Goal: Transaction & Acquisition: Book appointment/travel/reservation

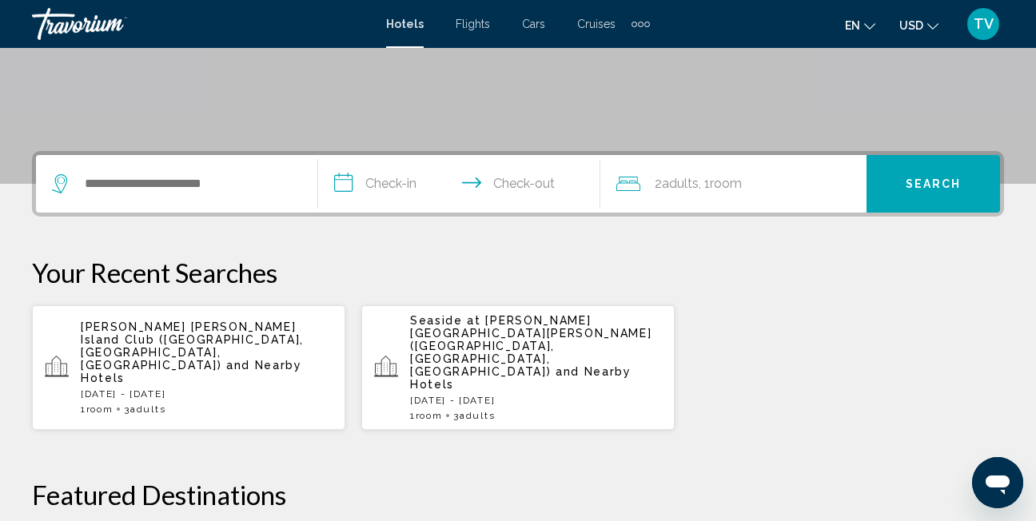
scroll to position [299, 0]
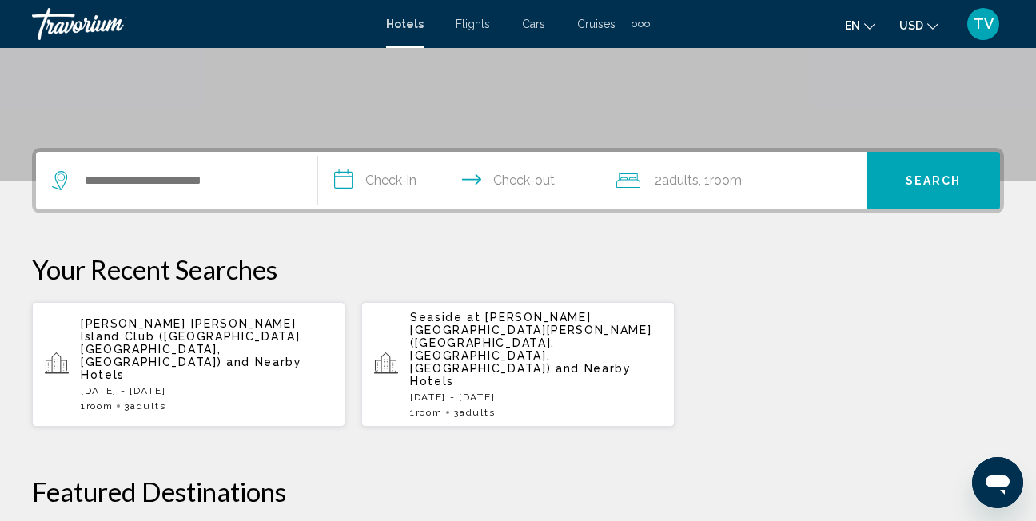
click at [82, 184] on div "Search widget" at bounding box center [173, 181] width 242 height 24
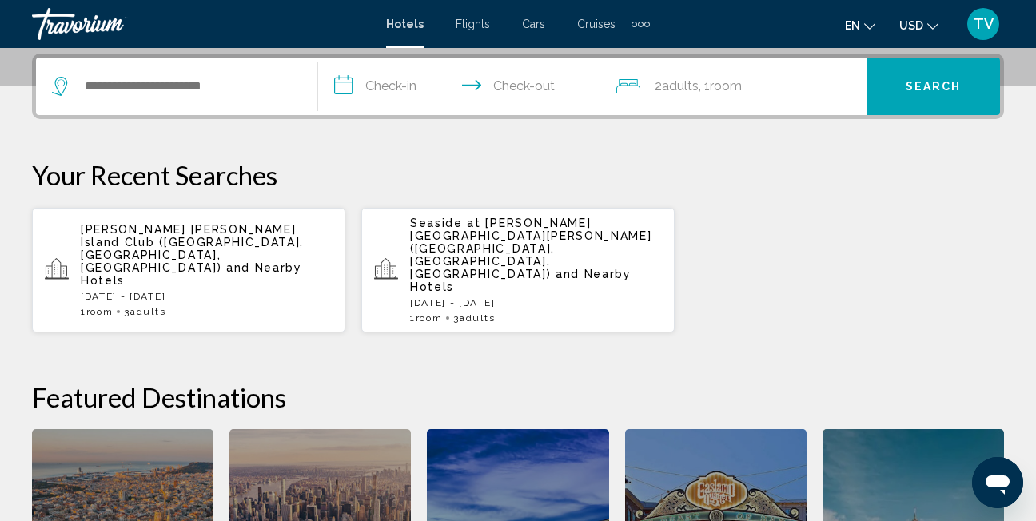
scroll to position [395, 0]
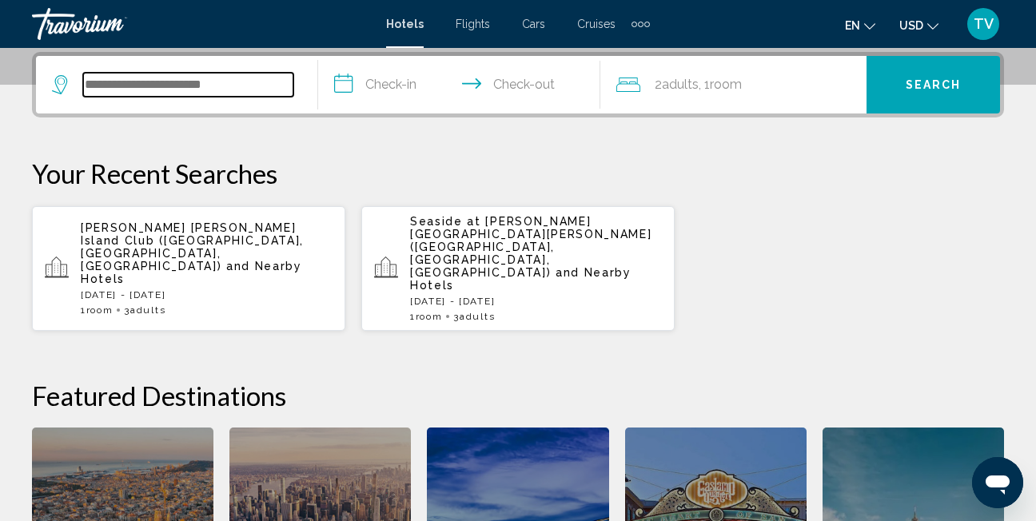
click at [88, 80] on input "Search widget" at bounding box center [188, 85] width 210 height 24
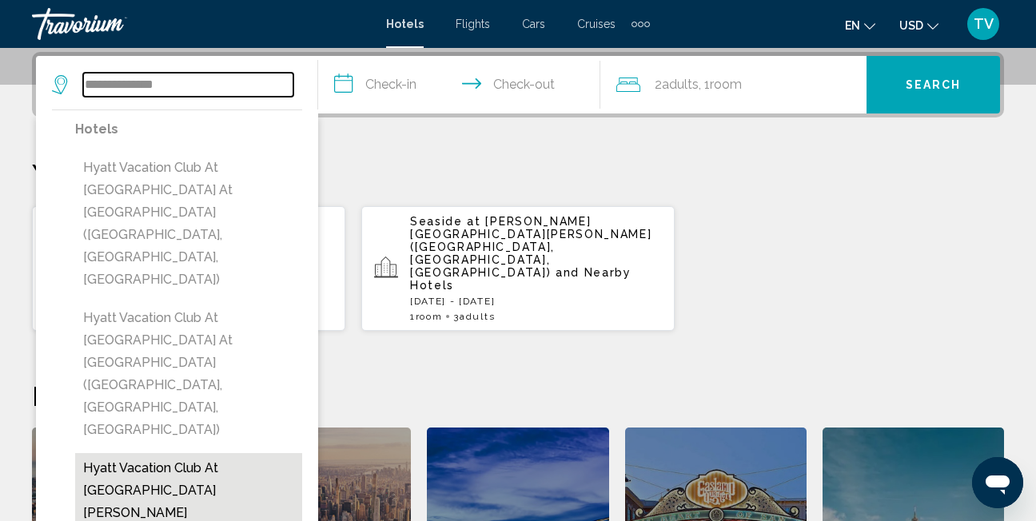
type input "**********"
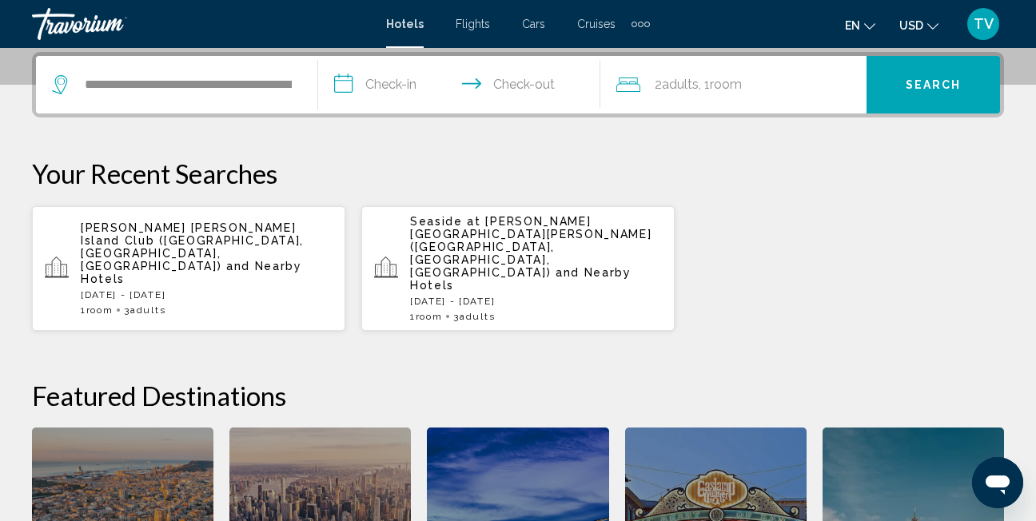
click at [397, 83] on input "**********" at bounding box center [462, 87] width 289 height 62
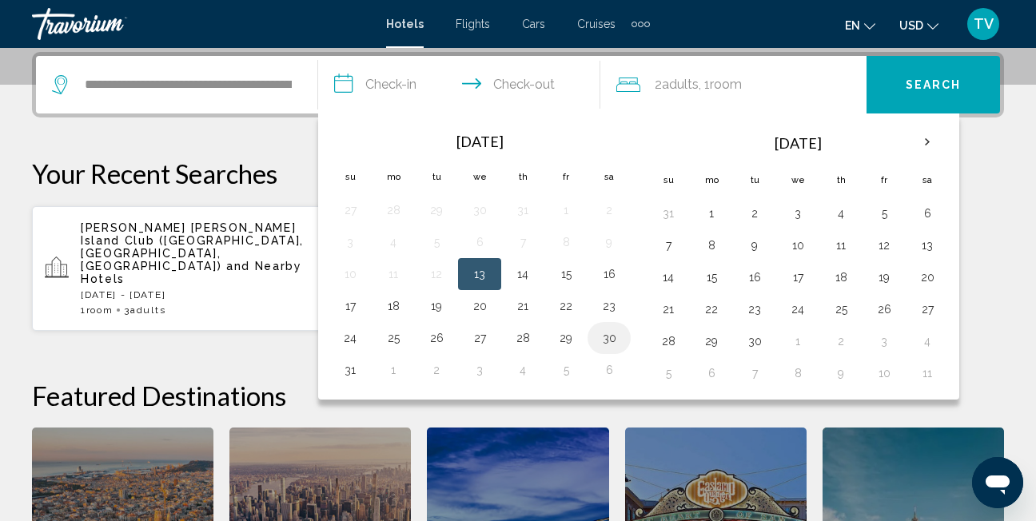
click at [607, 337] on button "30" at bounding box center [610, 338] width 26 height 22
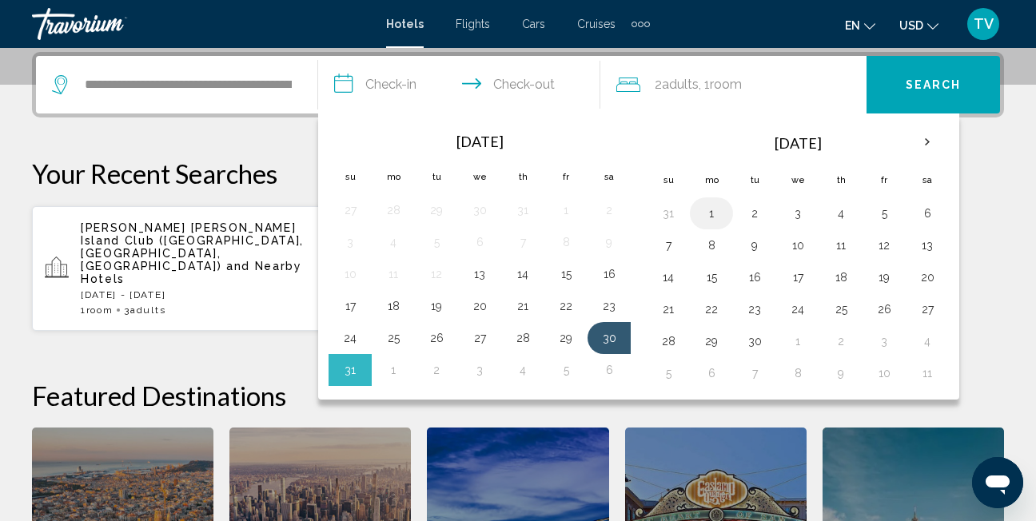
click at [710, 209] on button "1" at bounding box center [712, 213] width 26 height 22
type input "**********"
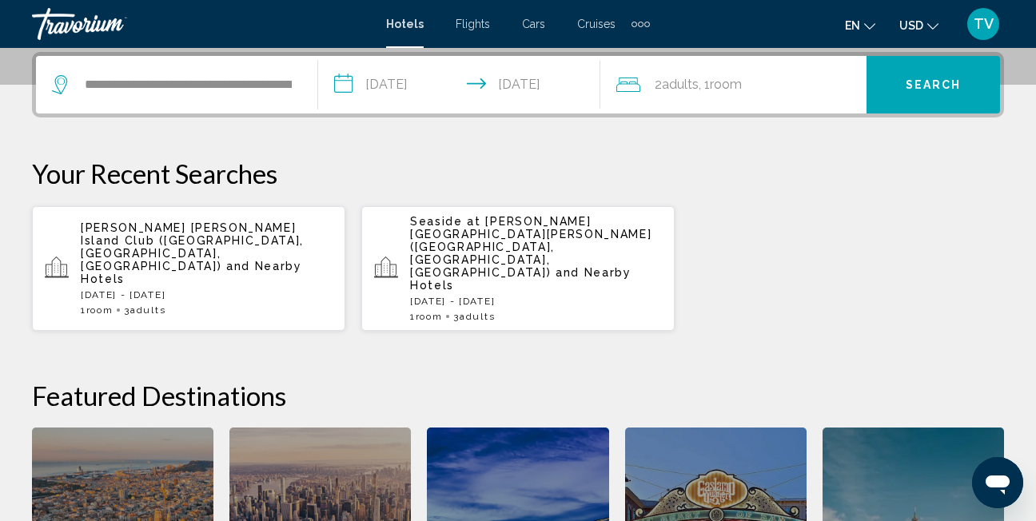
click at [697, 86] on span "Adults" at bounding box center [680, 84] width 37 height 15
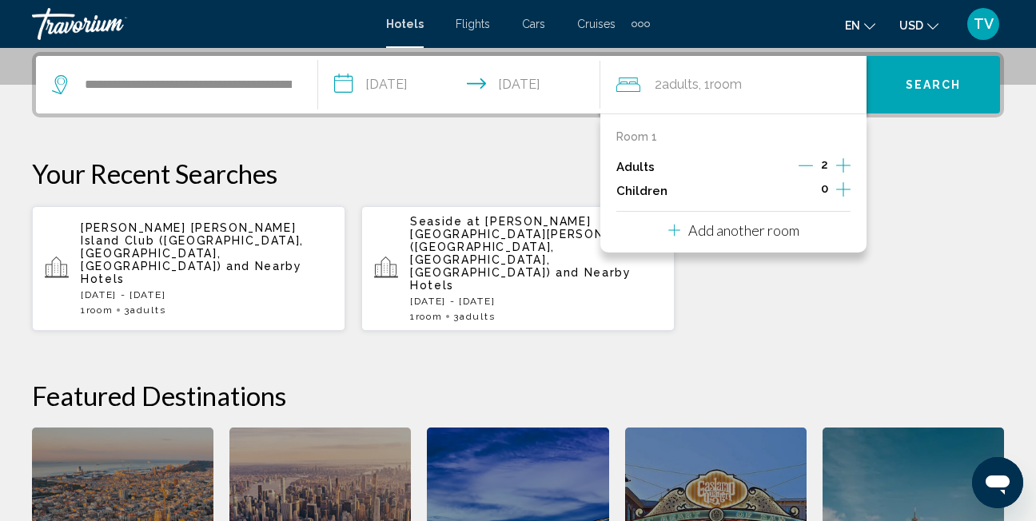
click at [841, 168] on icon "Increment adults" at bounding box center [844, 165] width 14 height 19
click at [884, 187] on p "Your Recent Searches" at bounding box center [518, 174] width 973 height 32
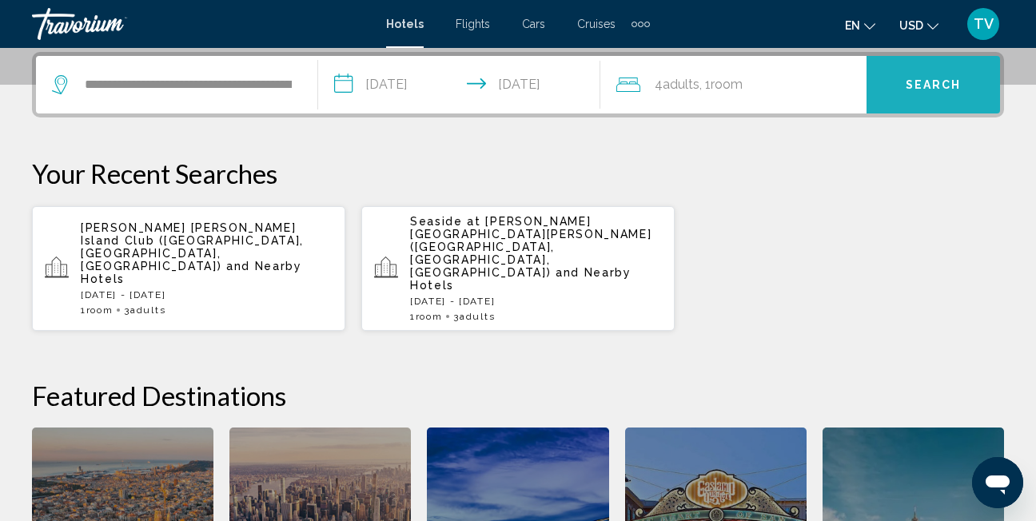
click at [927, 81] on span "Search" at bounding box center [934, 85] width 56 height 13
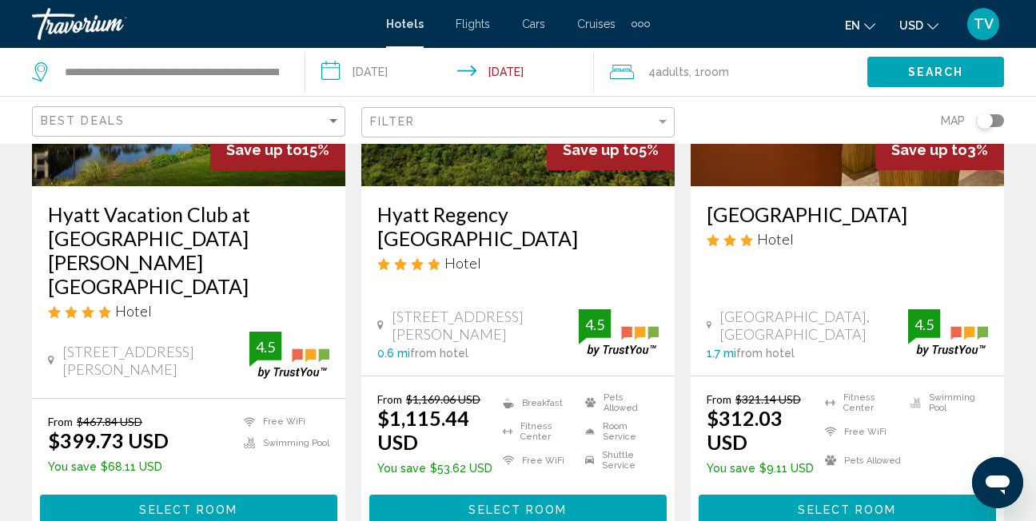
scroll to position [270, 0]
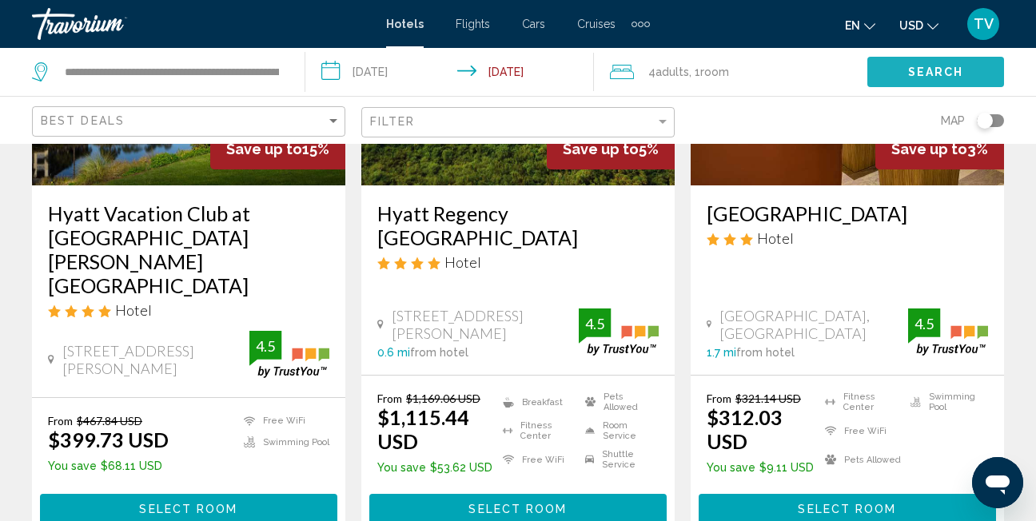
click at [927, 81] on button "Search" at bounding box center [936, 72] width 137 height 30
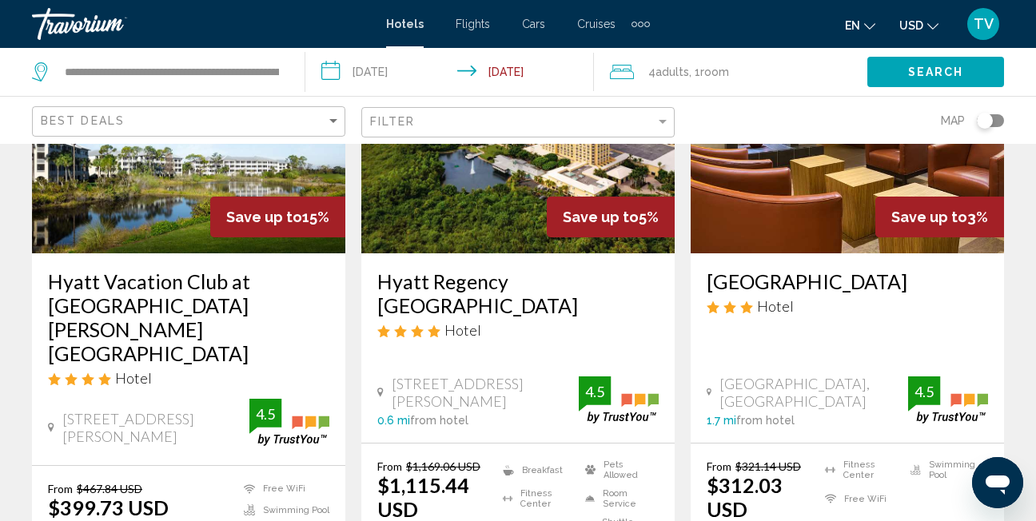
scroll to position [201, 0]
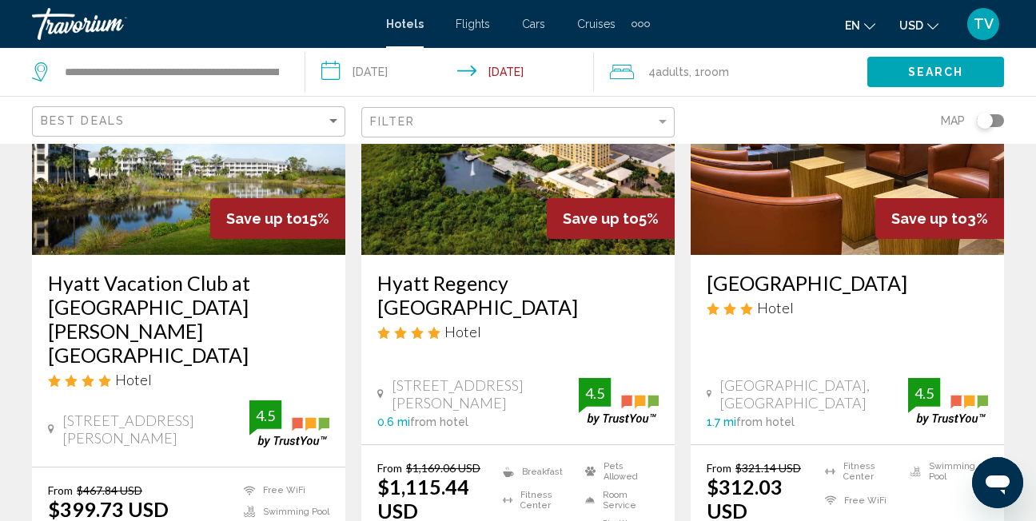
click at [206, 191] on img "Main content" at bounding box center [189, 127] width 314 height 256
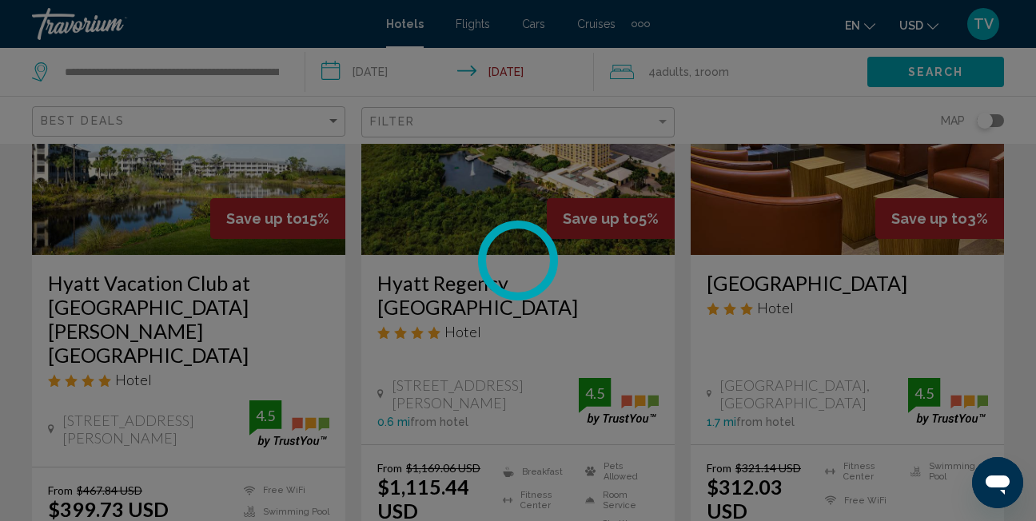
click at [206, 191] on div at bounding box center [518, 260] width 1036 height 521
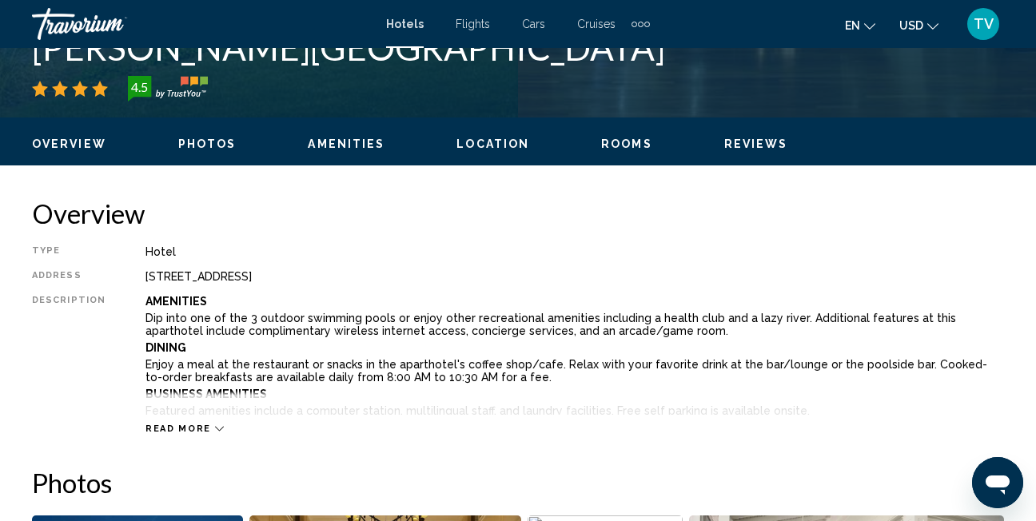
scroll to position [691, 0]
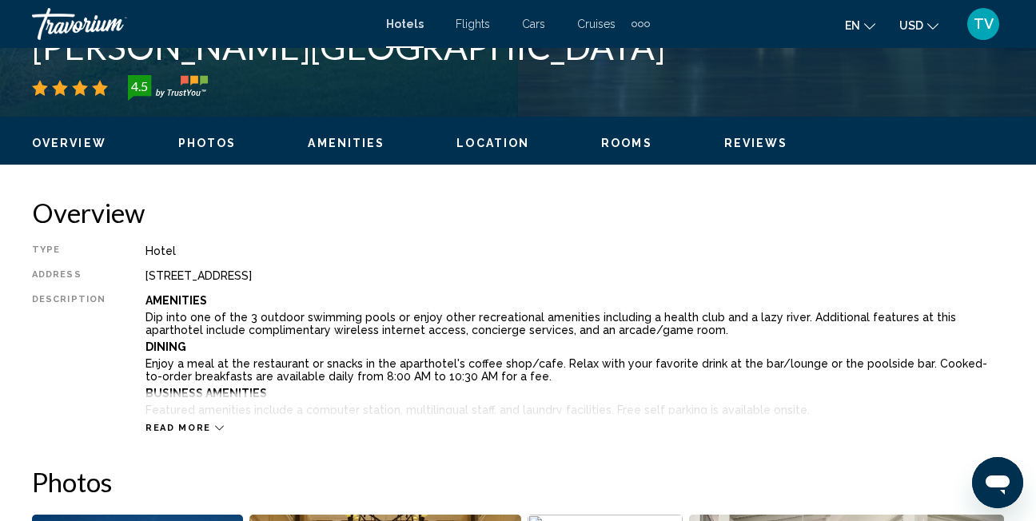
click at [206, 423] on div "Read more" at bounding box center [185, 428] width 78 height 10
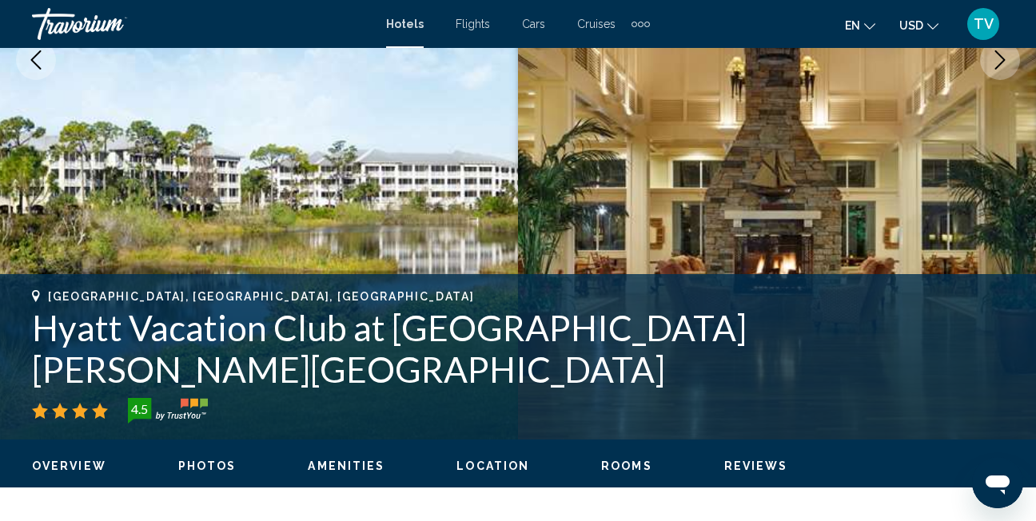
scroll to position [366, 0]
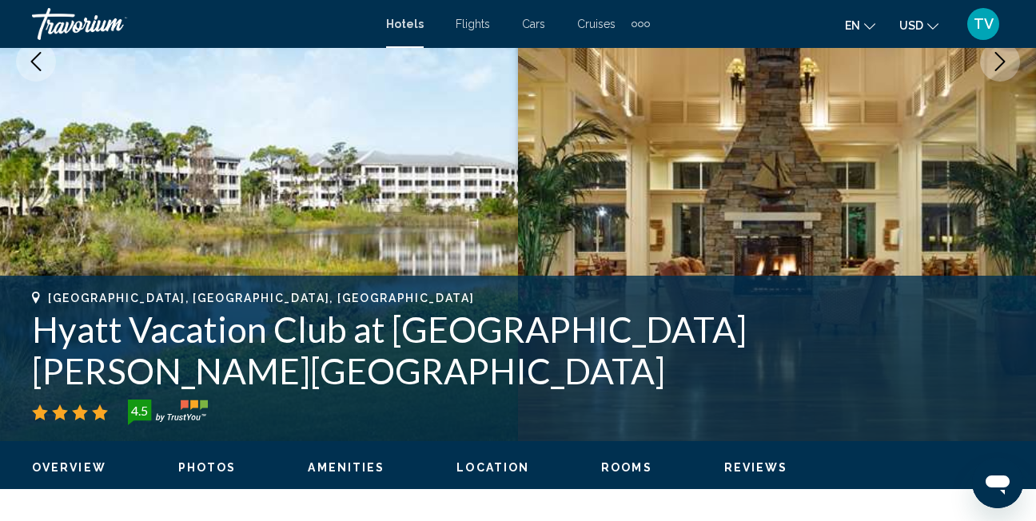
click at [210, 465] on span "Photos" at bounding box center [207, 467] width 58 height 13
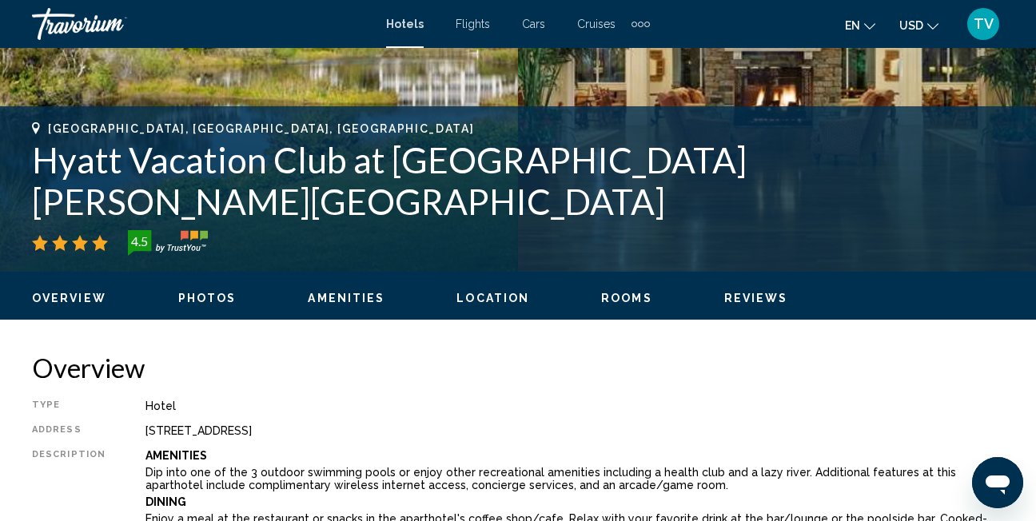
scroll to position [535, 0]
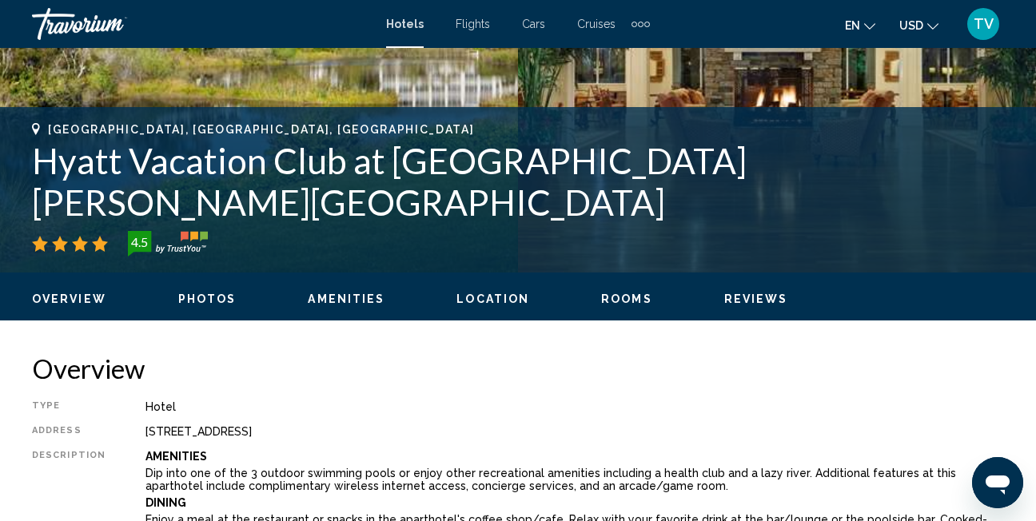
click at [617, 302] on span "Rooms" at bounding box center [626, 299] width 51 height 13
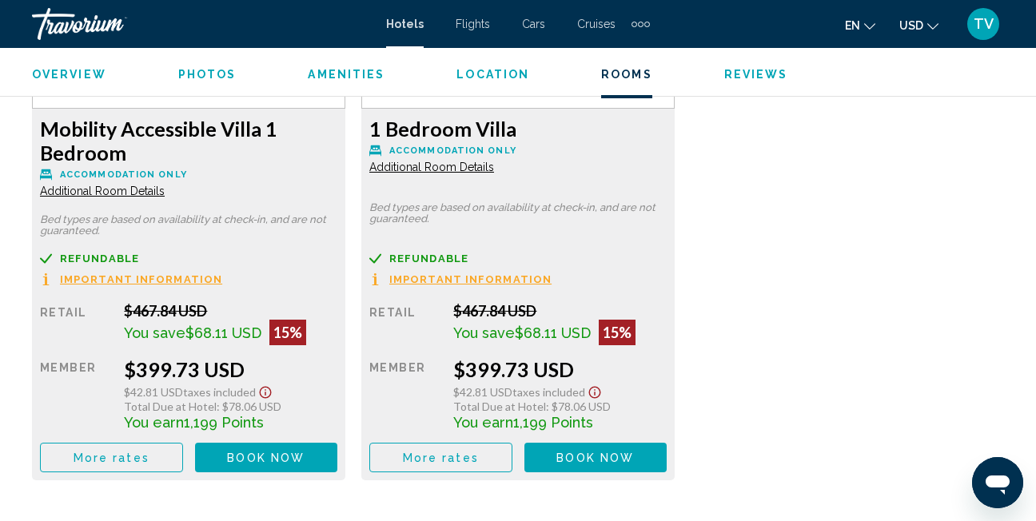
scroll to position [3484, 0]
